Goal: Information Seeking & Learning: Understand process/instructions

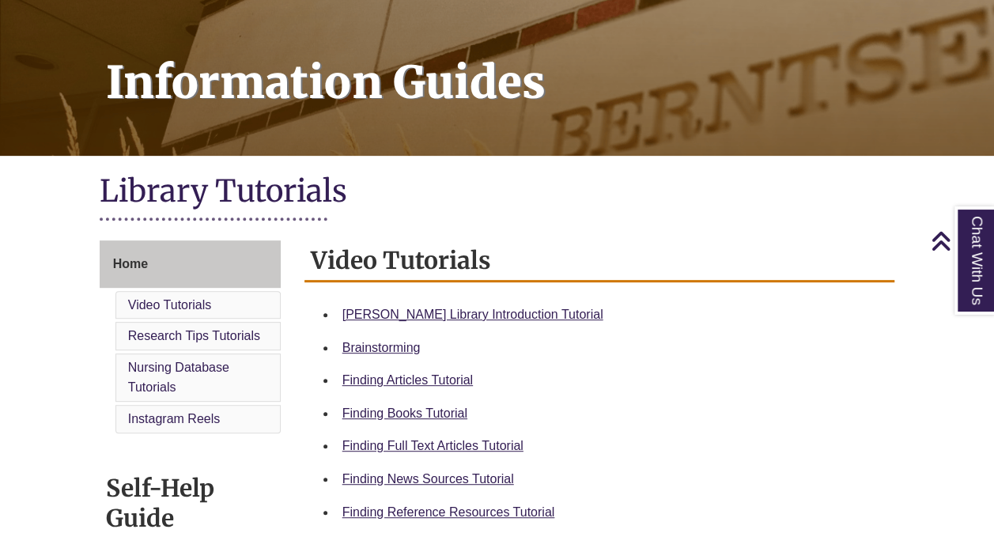
scroll to position [194, 0]
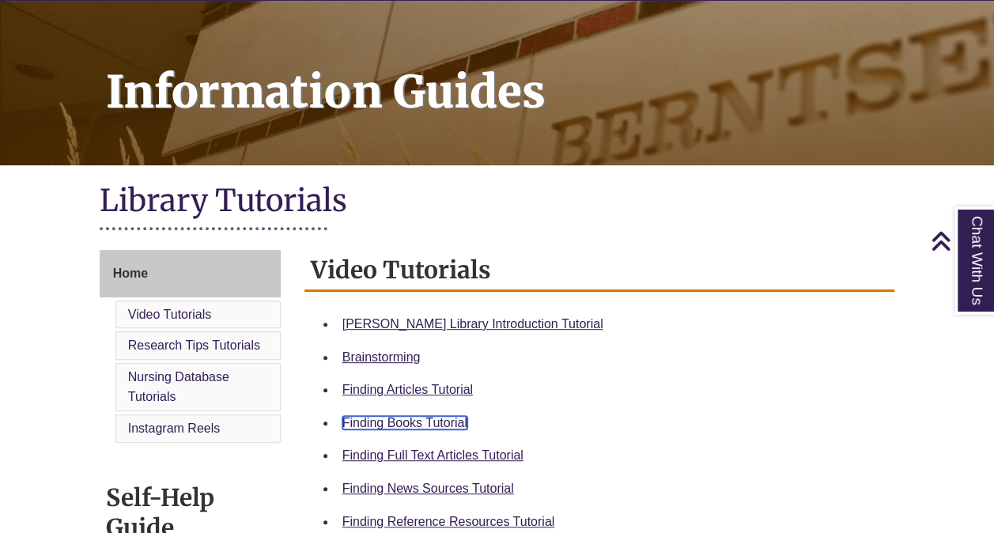
click at [370, 417] on link "Finding Books Tutorial" at bounding box center [404, 422] width 125 height 13
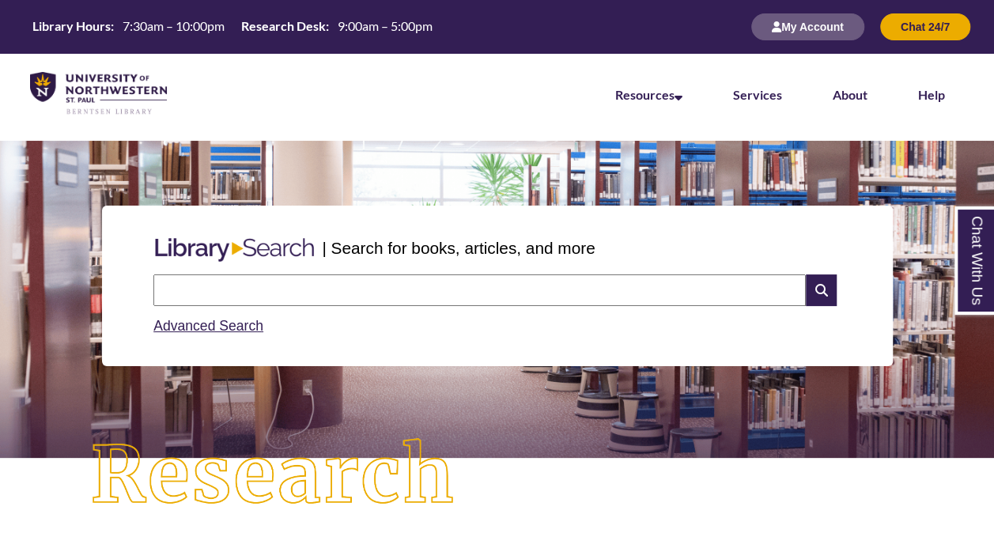
click at [452, 296] on input "text" at bounding box center [479, 290] width 652 height 32
type input "**********"
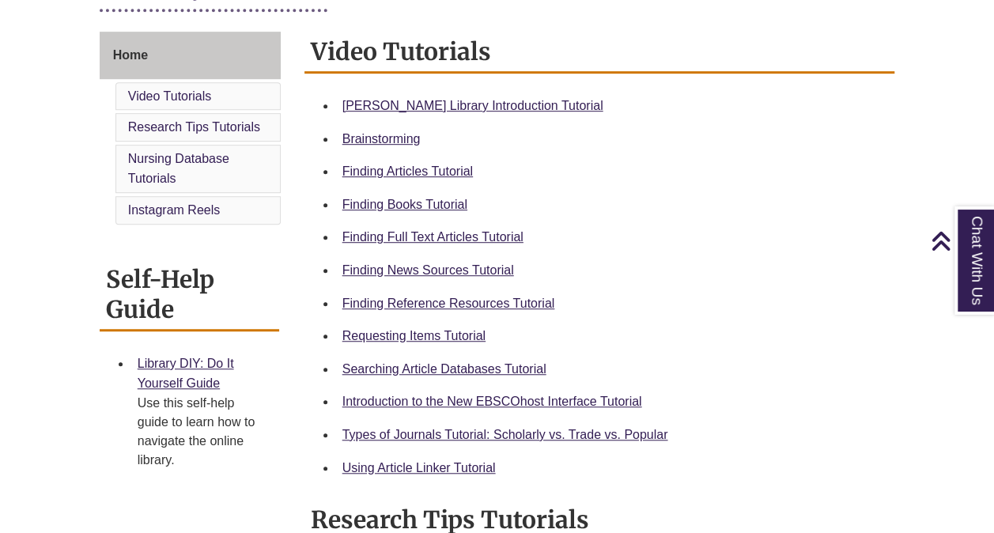
scroll to position [414, 0]
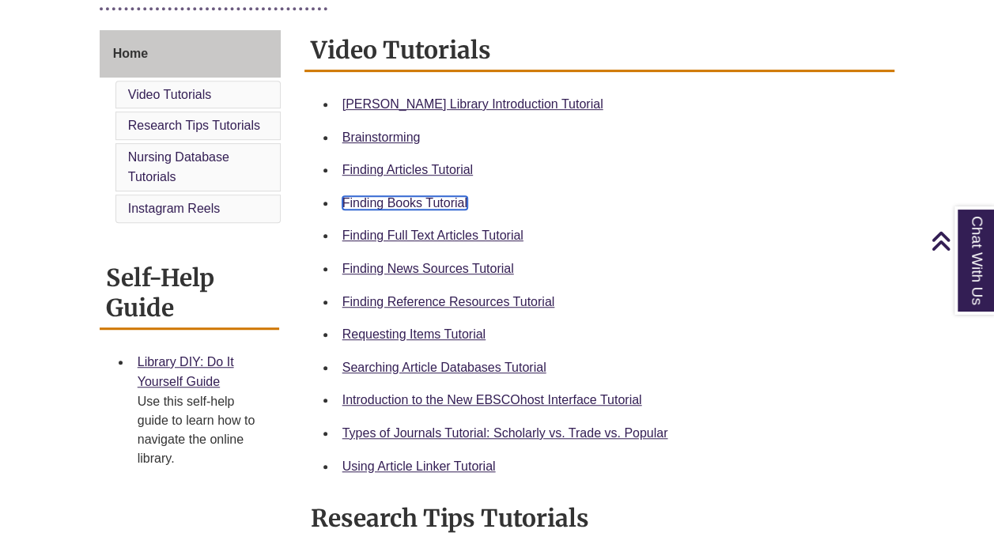
click at [428, 207] on link "Finding Books Tutorial" at bounding box center [404, 202] width 125 height 13
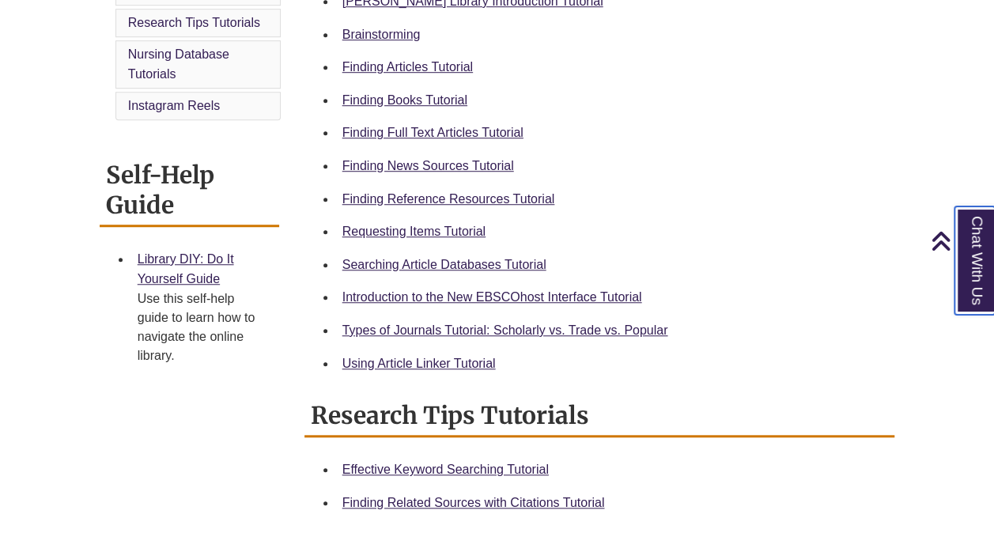
scroll to position [483, 0]
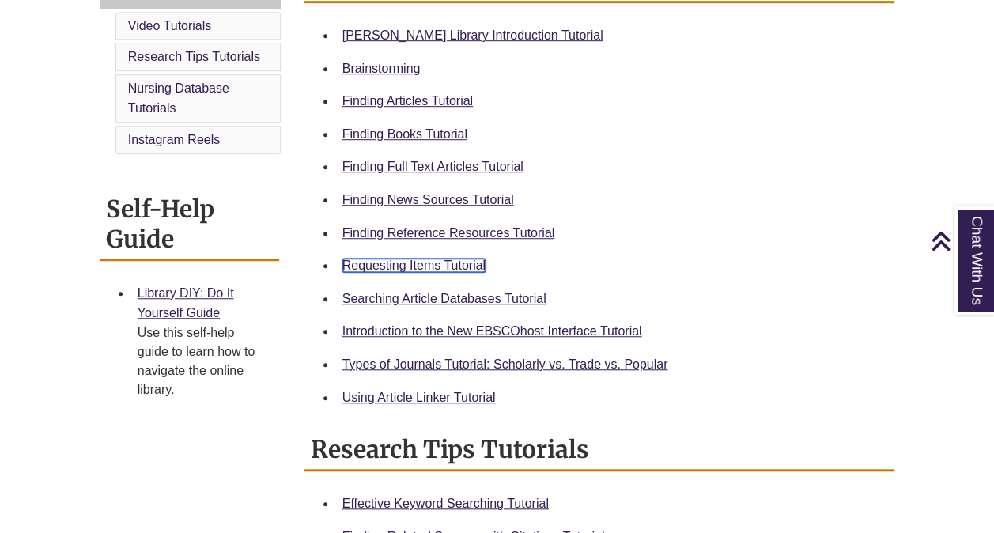
click at [449, 270] on link "Requesting Items Tutorial" at bounding box center [413, 264] width 143 height 13
